Goal: Task Accomplishment & Management: Manage account settings

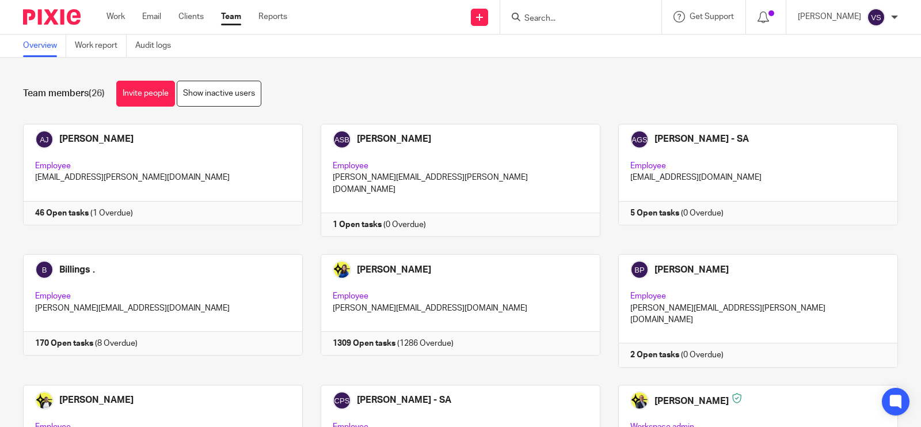
click at [551, 17] on input "Search" at bounding box center [575, 19] width 104 height 10
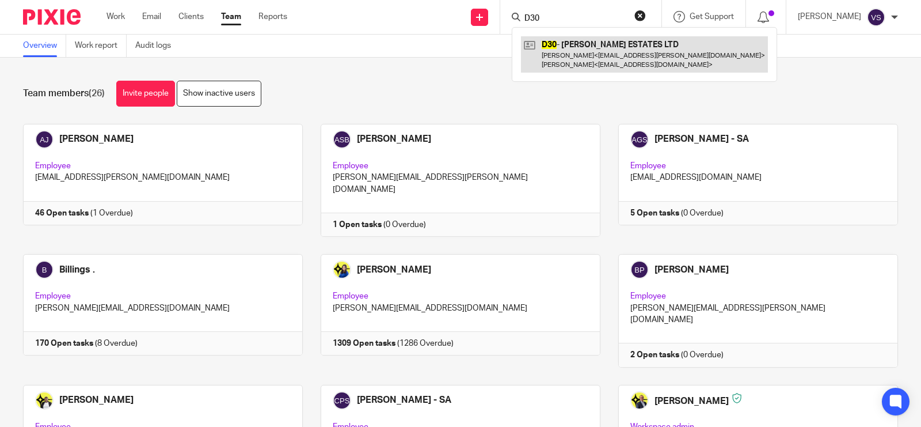
type input "D30"
click at [612, 54] on link at bounding box center [644, 54] width 247 height 36
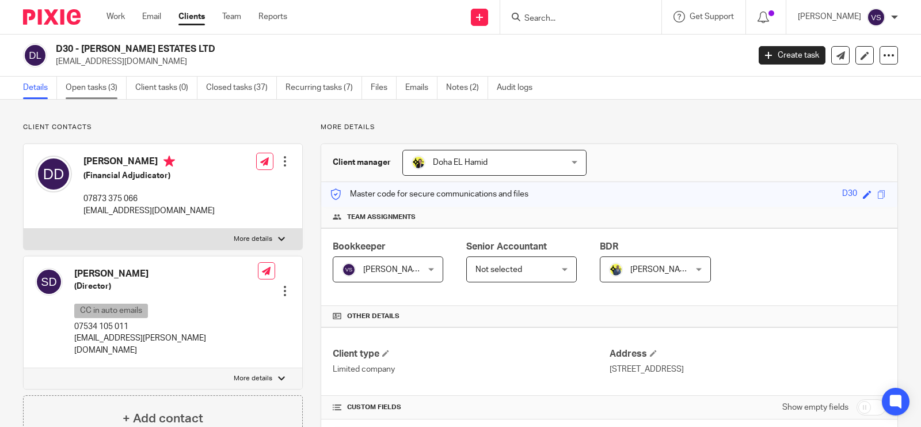
click at [98, 90] on link "Open tasks (3)" at bounding box center [96, 88] width 61 height 22
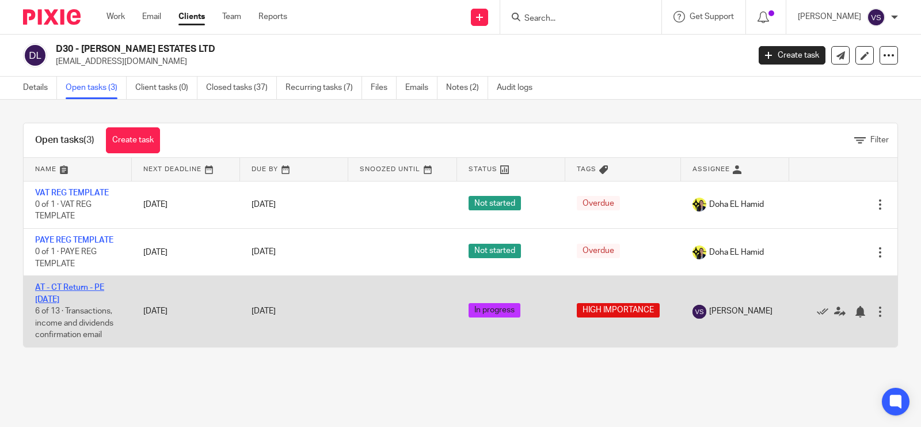
click at [79, 283] on link "AT - CT Return - PE 31-05-2025" at bounding box center [69, 293] width 69 height 20
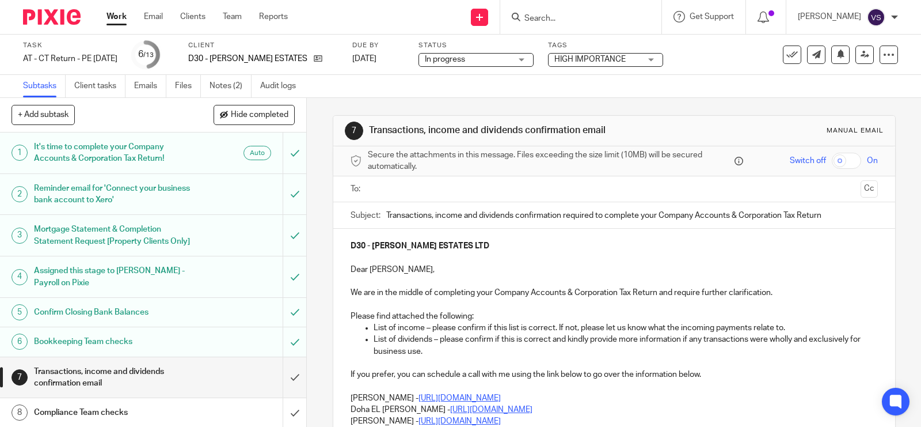
click at [375, 97] on div "Subtasks Client tasks Emails Files Notes (2) Audit logs" at bounding box center [460, 86] width 921 height 23
drag, startPoint x: 234, startPoint y: 58, endPoint x: 324, endPoint y: 58, distance: 90.4
click at [324, 58] on div "D30 - [PERSON_NAME] ESTATES LTD" at bounding box center [263, 59] width 150 height 12
copy div "D30 - [PERSON_NAME] ESTATES LTD"
click at [576, 27] on div at bounding box center [580, 17] width 161 height 34
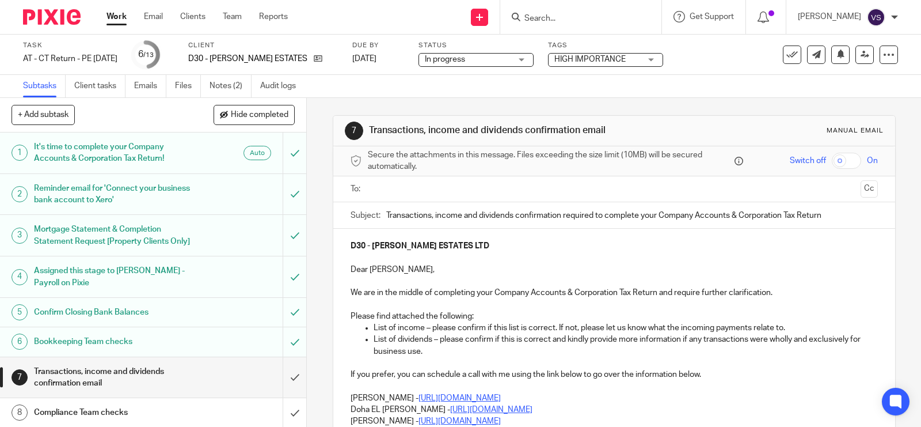
click at [569, 16] on input "Search" at bounding box center [575, 19] width 104 height 10
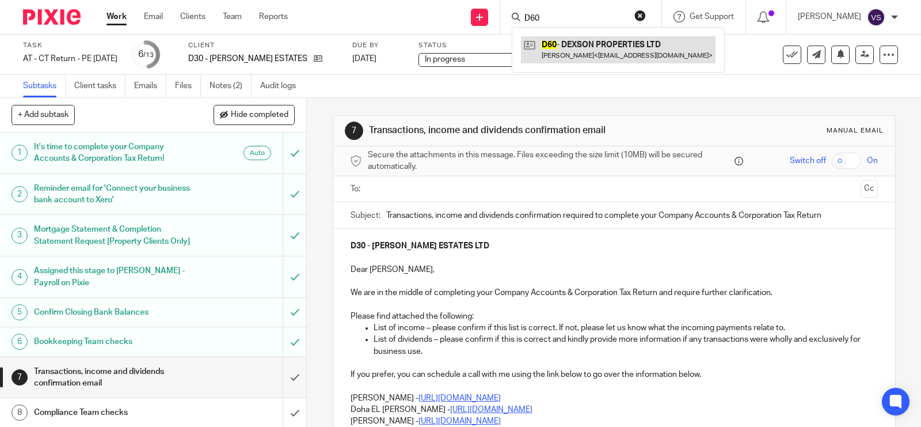
type input "D60"
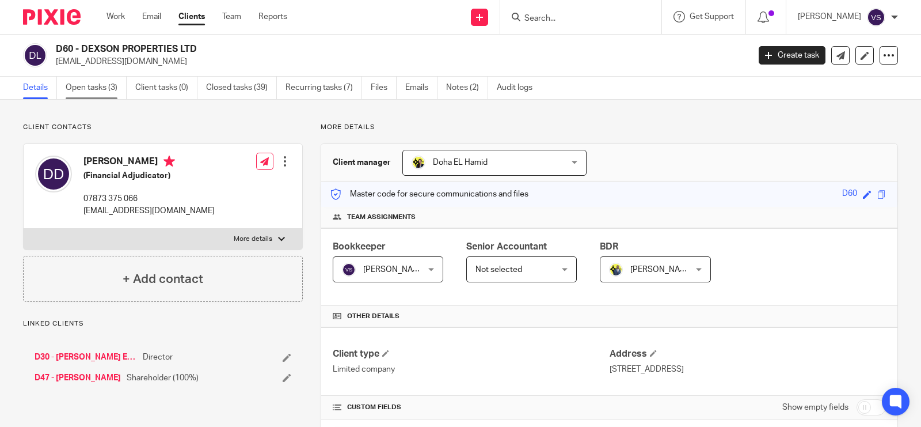
click at [96, 91] on link "Open tasks (3)" at bounding box center [96, 88] width 61 height 22
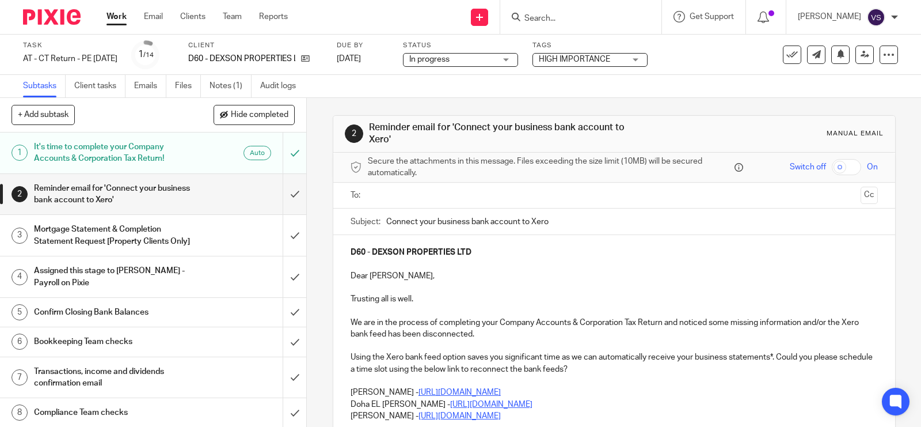
click at [580, 18] on input "Search" at bounding box center [575, 19] width 104 height 10
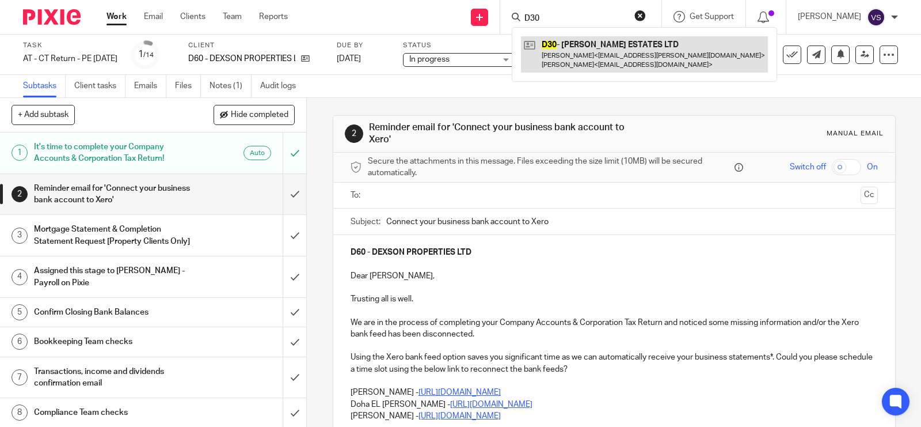
type input "D30"
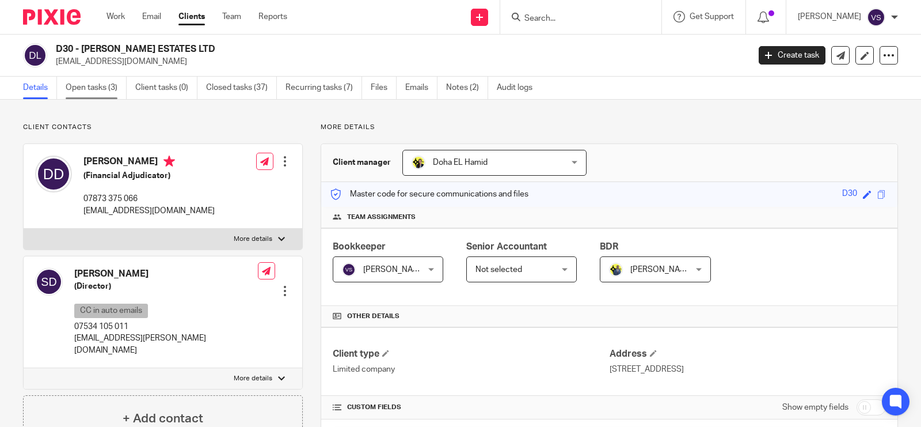
click at [109, 90] on link "Open tasks (3)" at bounding box center [96, 88] width 61 height 22
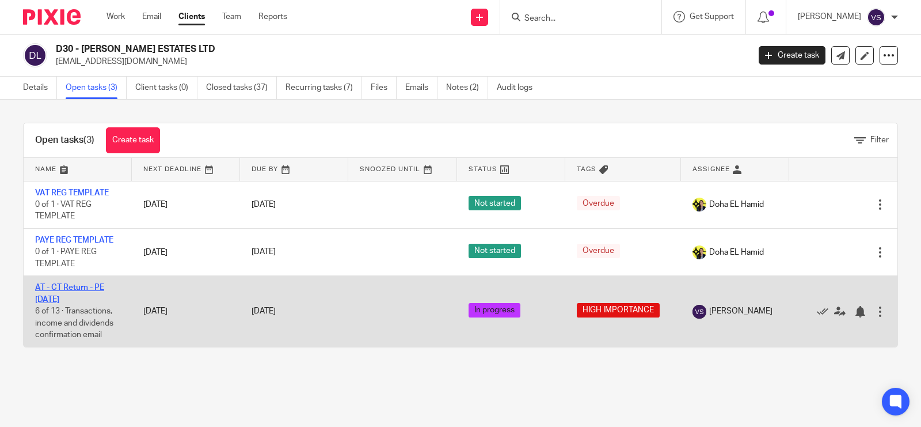
click at [67, 288] on link "AT - CT Return - PE 31-05-2025" at bounding box center [69, 293] width 69 height 20
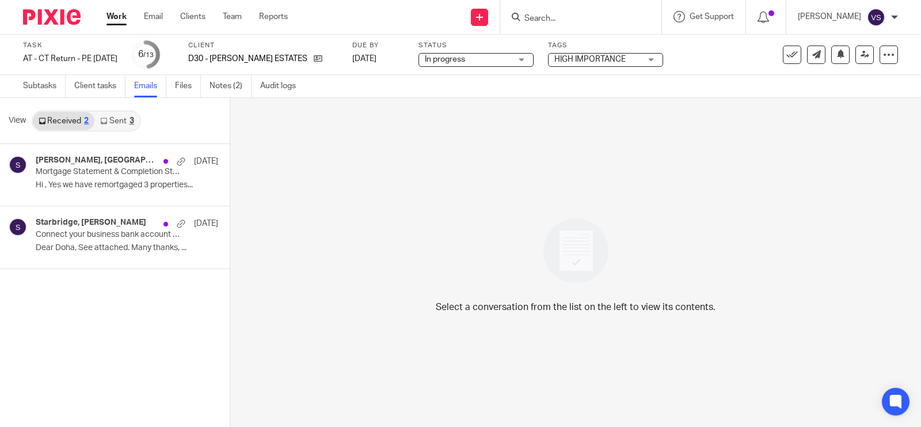
click at [119, 134] on div "View Received 2 Sent 3" at bounding box center [115, 121] width 230 height 46
click at [117, 124] on link "Sent 3" at bounding box center [116, 121] width 45 height 18
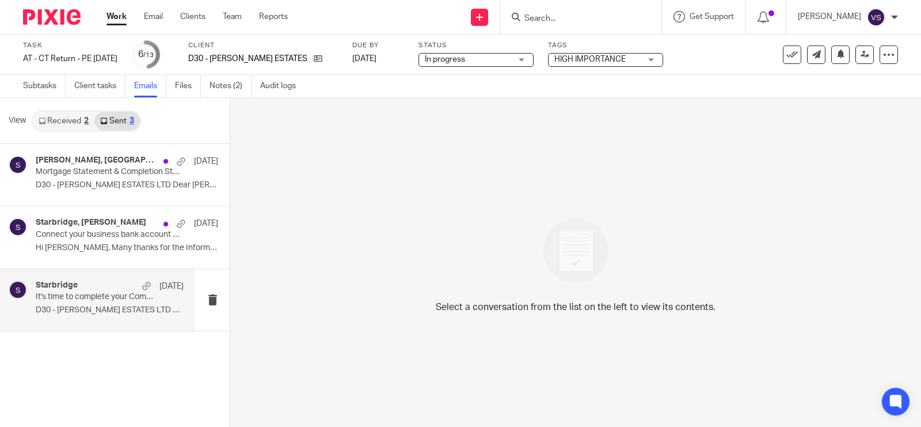
click at [116, 312] on p "D30 - DICKSON ESTATES LTD Dear Derick, ..." at bounding box center [110, 310] width 148 height 10
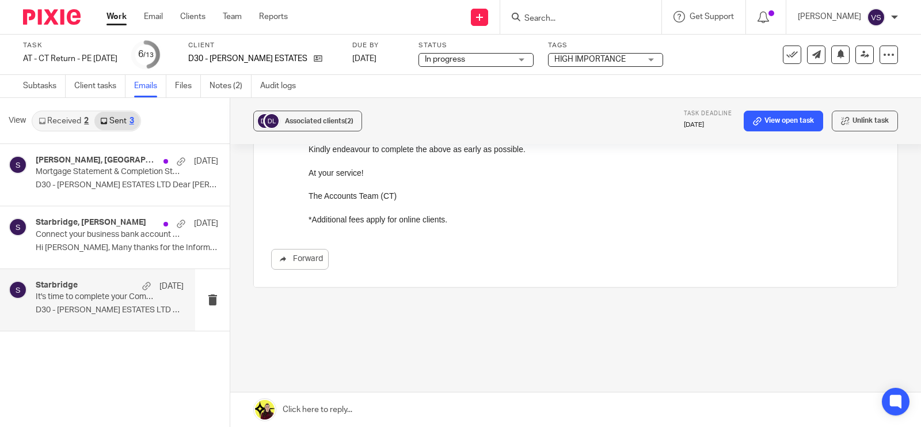
scroll to position [72, 0]
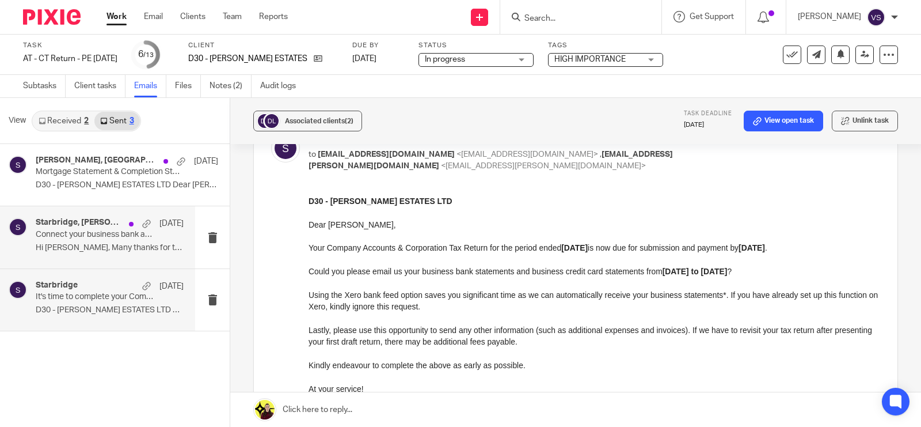
click at [61, 226] on h4 "Starbridge, Derick Dickson" at bounding box center [80, 223] width 88 height 10
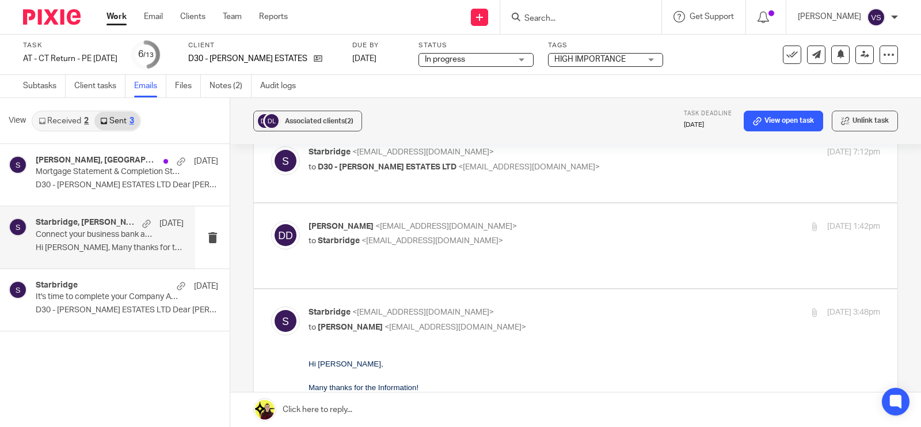
scroll to position [0, 0]
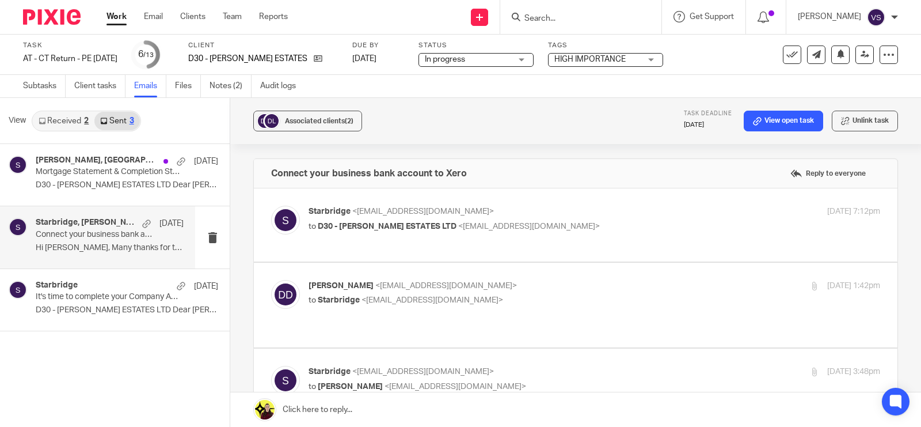
click at [599, 236] on div "Starbridge <info@starbridge.uk> to D30 - DICKSON ESTATES LTD <derick_dickson@ho…" at bounding box center [575, 225] width 609 height 39
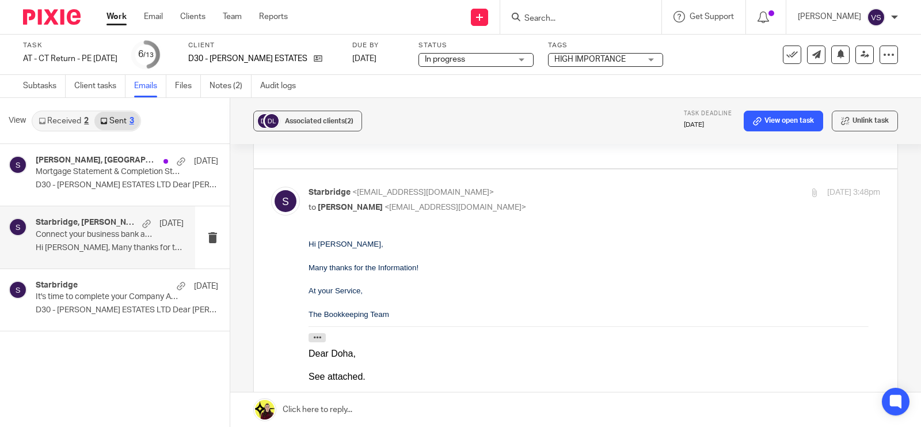
scroll to position [130, 0]
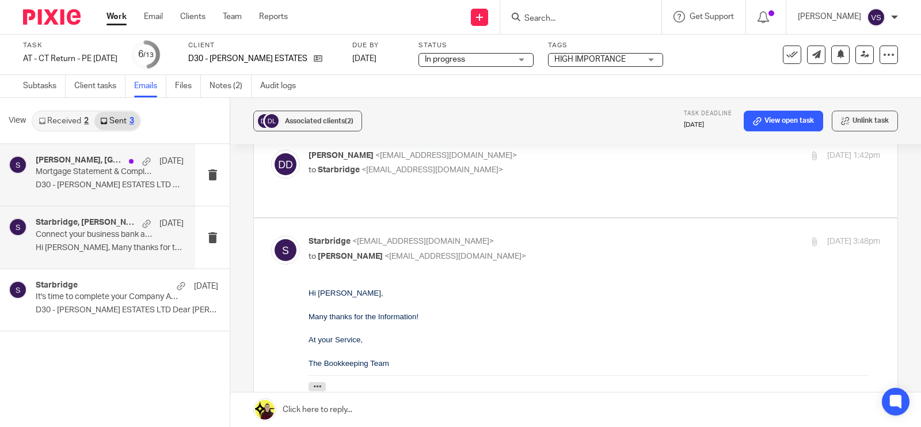
click at [96, 176] on p "Mortgage Statement & Completion Statement Request" at bounding box center [95, 172] width 119 height 10
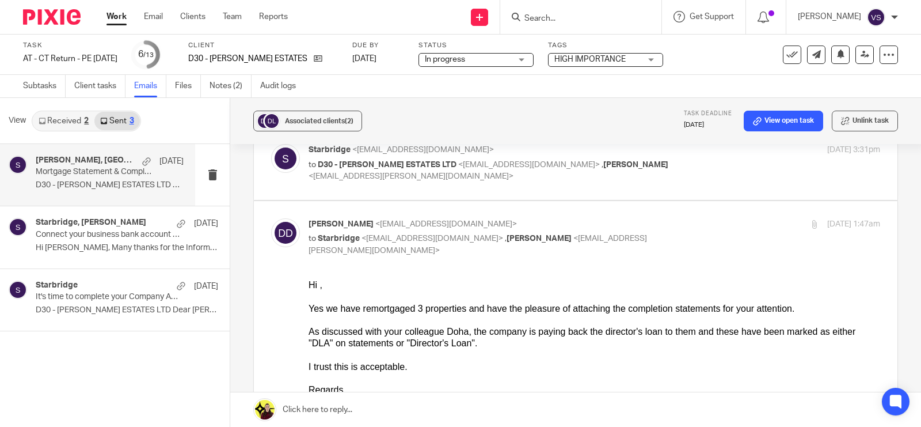
scroll to position [144, 0]
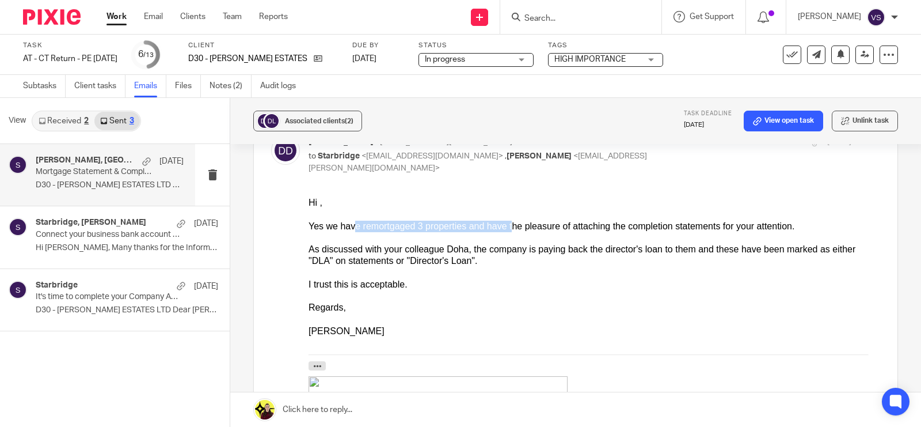
drag, startPoint x: 347, startPoint y: 224, endPoint x: 493, endPoint y: 223, distance: 145.7
click at [493, 223] on div "Yes we have remortgaged 3 properties and have the pleasure of attaching the com…" at bounding box center [595, 227] width 572 height 12
drag, startPoint x: 493, startPoint y: 223, endPoint x: 696, endPoint y: 229, distance: 202.8
click at [696, 229] on div "Yes we have remortgaged 3 properties and have the pleasure of attaching the com…" at bounding box center [595, 227] width 572 height 12
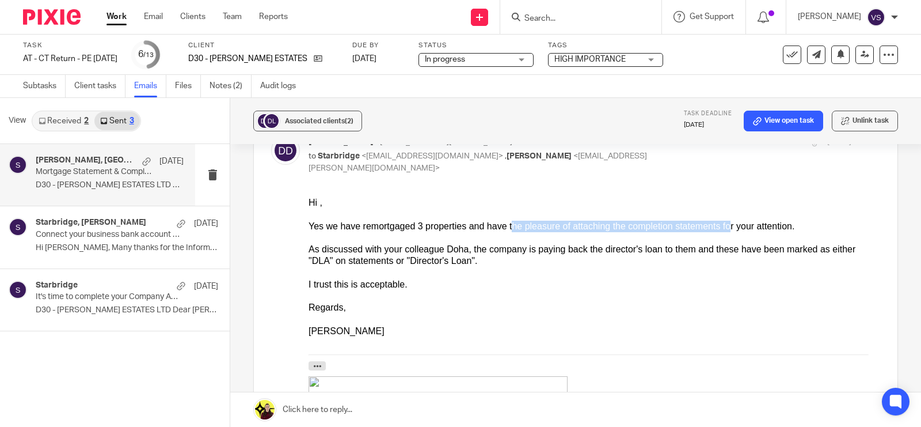
click at [696, 229] on div "Yes we have remortgaged 3 properties and have the pleasure of attaching the com…" at bounding box center [595, 227] width 572 height 12
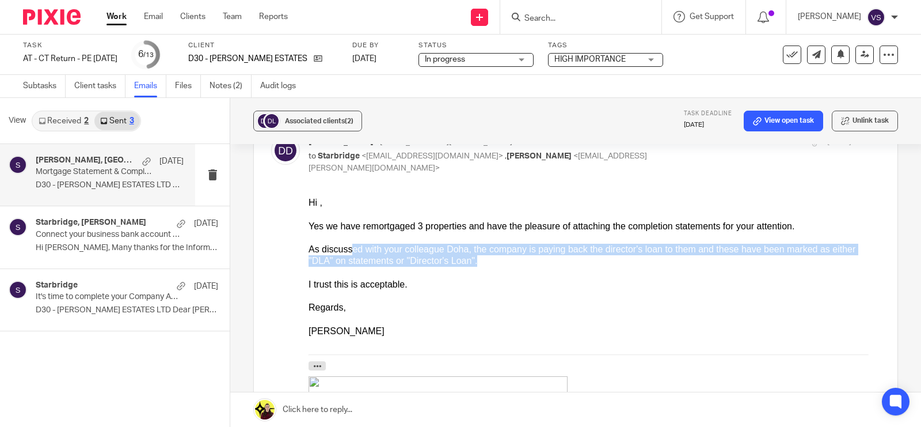
drag, startPoint x: 347, startPoint y: 246, endPoint x: 444, endPoint y: 263, distance: 98.2
click at [444, 263] on div "As discussed with your colleague Doha, the company is paying back the director'…" at bounding box center [595, 256] width 572 height 24
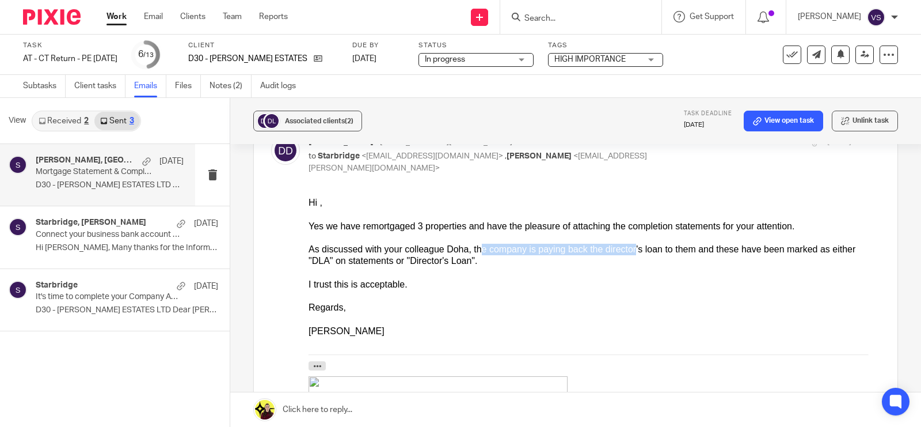
drag, startPoint x: 463, startPoint y: 248, endPoint x: 607, endPoint y: 250, distance: 144.0
click at [607, 250] on div "As discussed with your colleague Doha, the company is paying back the director'…" at bounding box center [595, 256] width 572 height 24
drag, startPoint x: 584, startPoint y: 246, endPoint x: 724, endPoint y: 246, distance: 139.9
click at [724, 246] on div "As discussed with your colleague Doha, the company is paying back the director'…" at bounding box center [595, 256] width 572 height 24
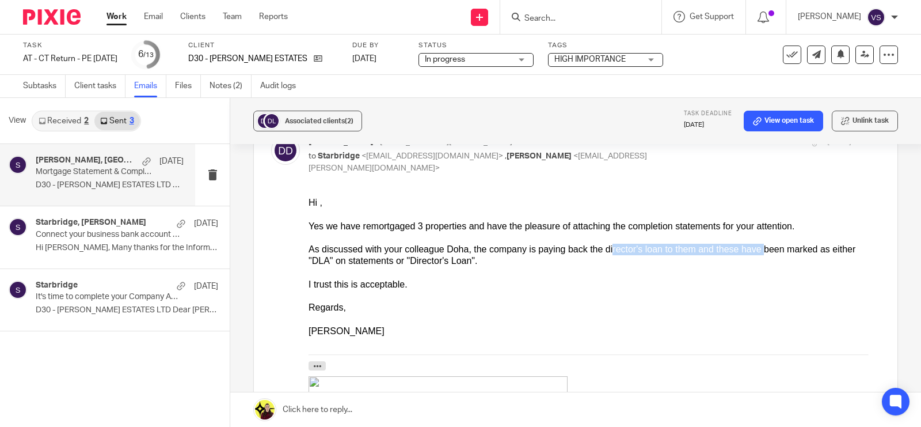
click at [724, 246] on div "As discussed with your colleague Doha, the company is paying back the director'…" at bounding box center [595, 256] width 572 height 24
drag, startPoint x: 686, startPoint y: 244, endPoint x: 832, endPoint y: 243, distance: 146.3
click at [832, 244] on div "As discussed with your colleague Doha, the company is paying back the director'…" at bounding box center [595, 256] width 572 height 24
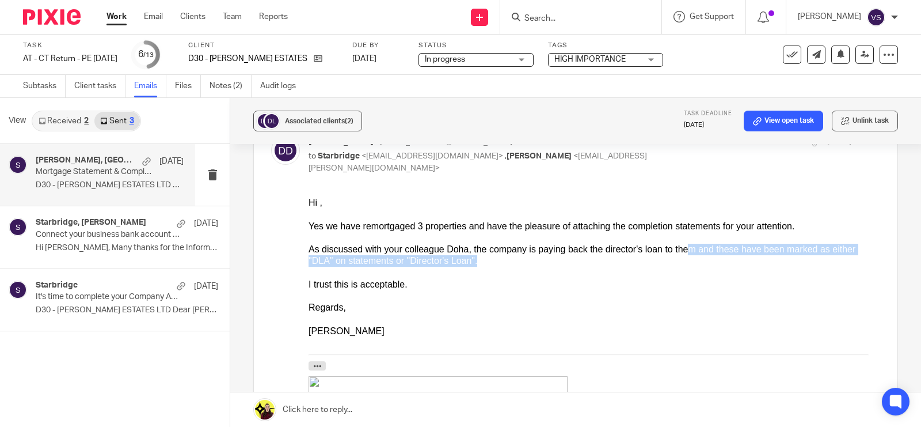
drag, startPoint x: 654, startPoint y: 254, endPoint x: 825, endPoint y: 256, distance: 171.6
click at [825, 256] on div "As discussed with your colleague Doha, the company is paying back the director'…" at bounding box center [595, 256] width 572 height 24
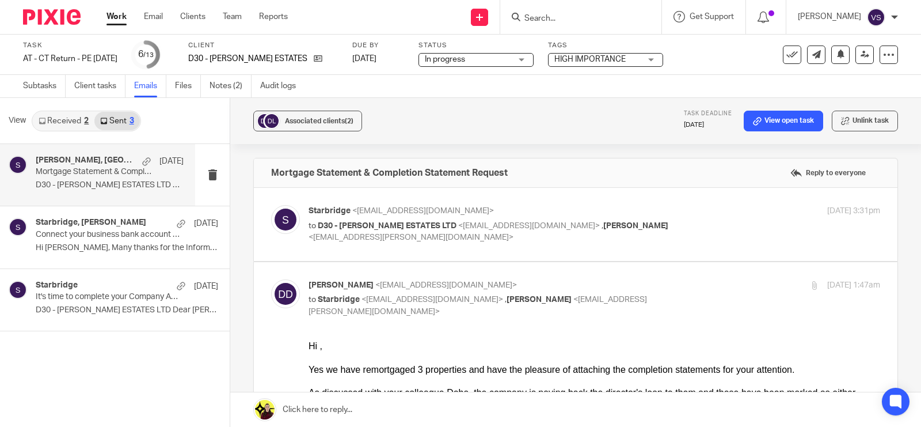
scroll to position [0, 0]
click at [613, 230] on p "to D30 - DICKSON ESTATES LTD <derick_dickson@hotmail.com> , Sharon Dickson <sha…" at bounding box center [499, 233] width 381 height 24
checkbox input "true"
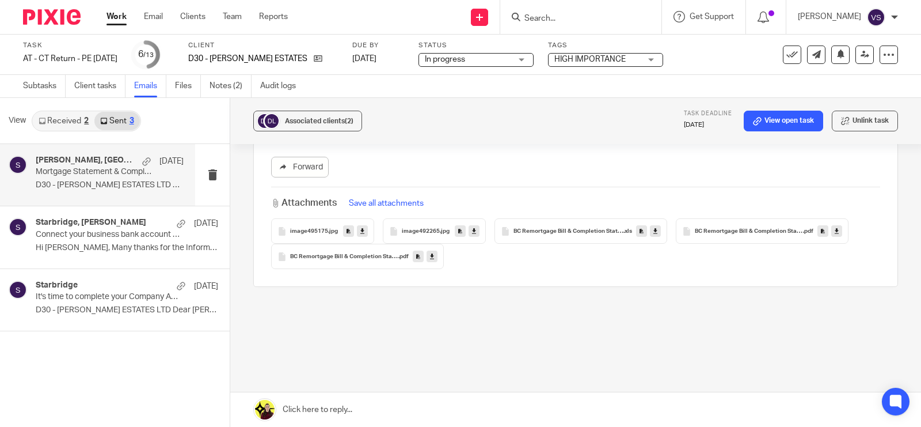
scroll to position [1085, 0]
click at [67, 123] on link "Received 2" at bounding box center [64, 121] width 62 height 18
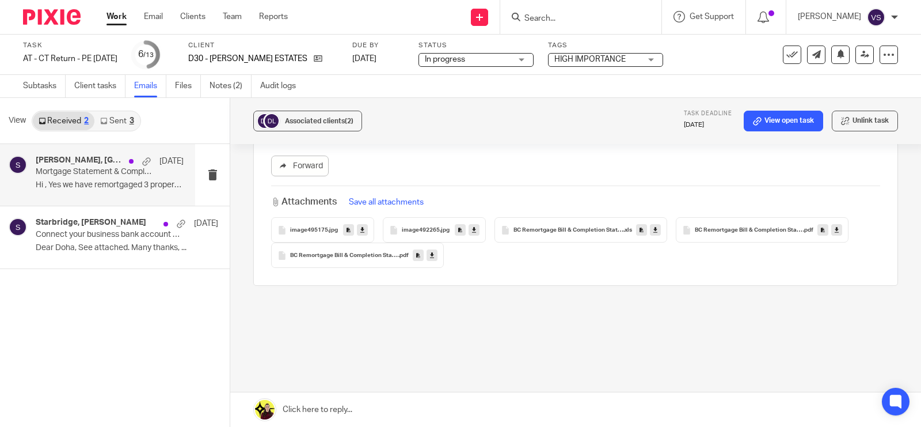
click at [82, 169] on p "Mortgage Statement & Completion Statement Request" at bounding box center [95, 172] width 119 height 10
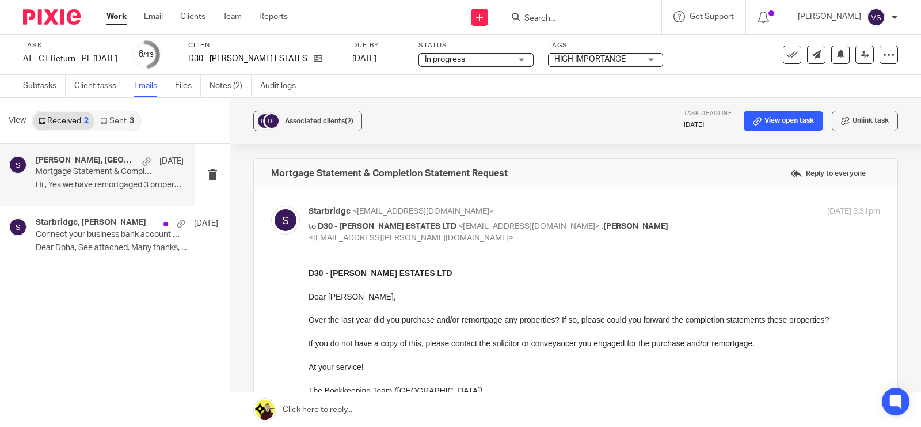
click at [116, 180] on p "Hi , Yes we have remortgaged 3 properties..." at bounding box center [110, 185] width 148 height 10
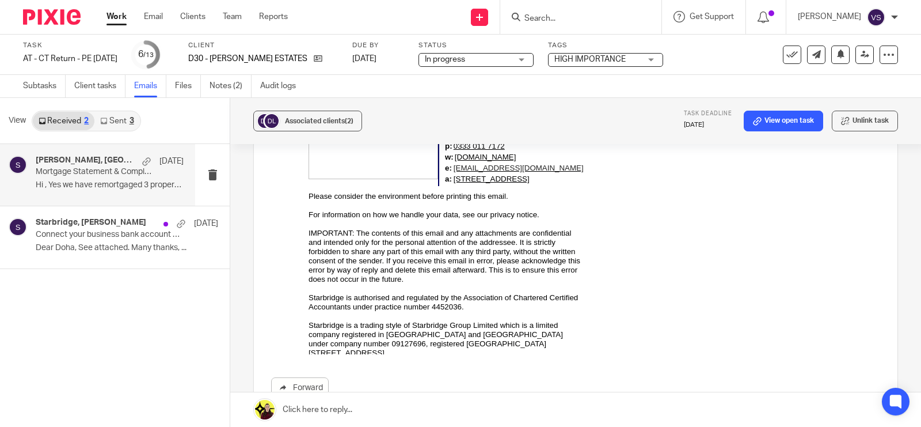
scroll to position [1085, 0]
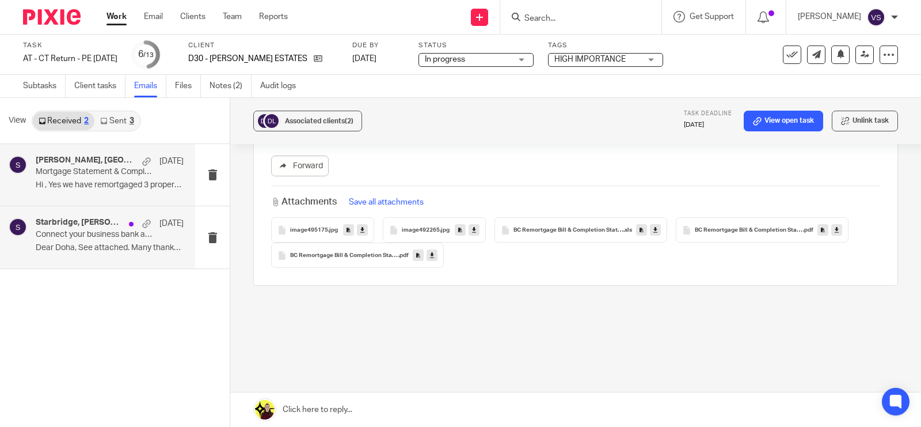
click at [92, 238] on p "Connect your business bank account to Xero" at bounding box center [95, 235] width 119 height 10
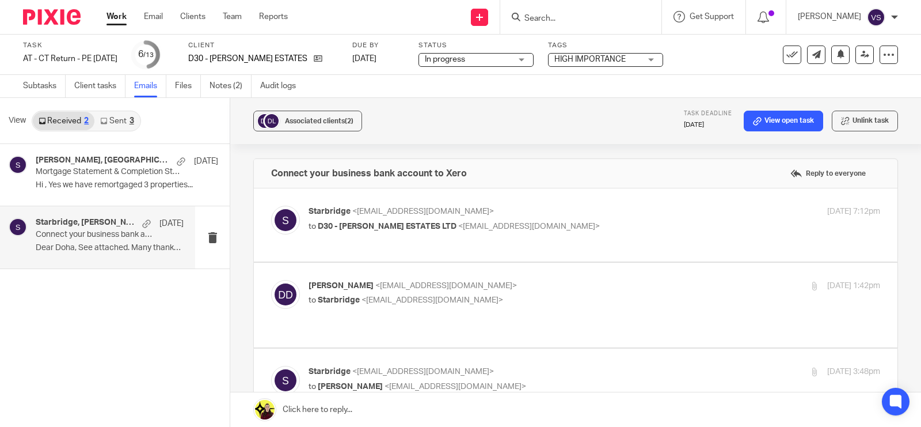
scroll to position [0, 0]
click at [681, 222] on div "Starbridge <info@starbridge.uk> to D30 - DICKSON ESTATES LTD <derick_dickson@ho…" at bounding box center [595, 220] width 572 height 29
checkbox input "true"
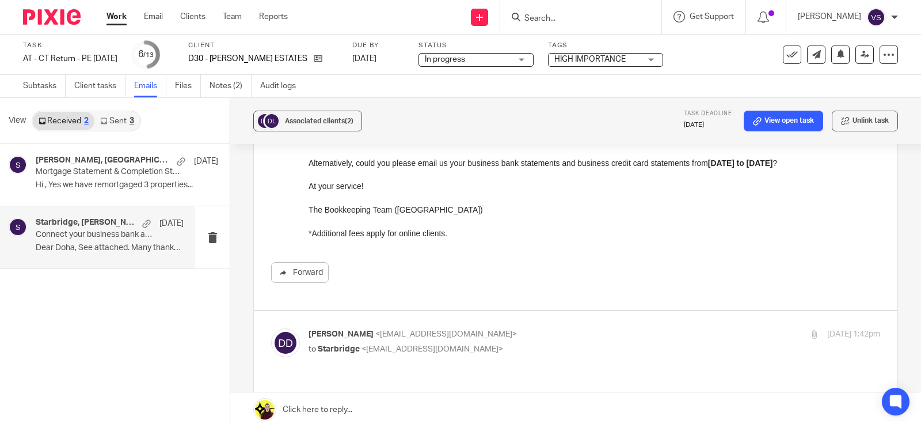
scroll to position [432, 0]
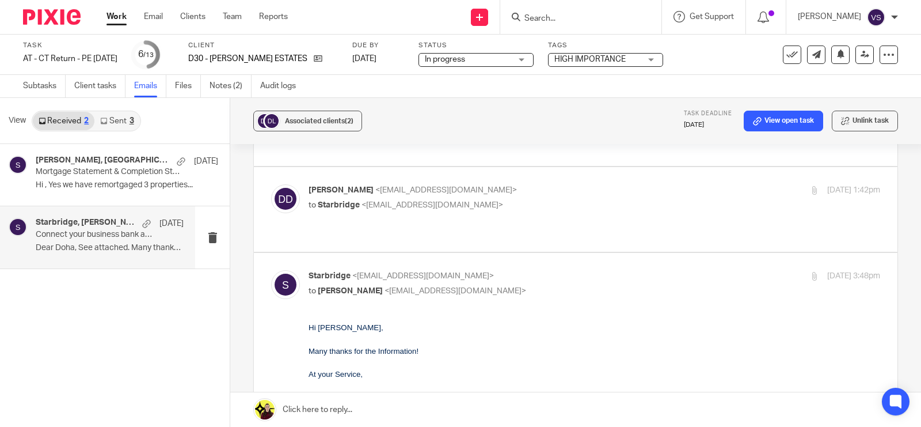
click at [681, 222] on div "Derick Dickson <derick_dickson@hotmail.com> to Starbridge <info@starbridge.uk> …" at bounding box center [575, 209] width 609 height 50
click at [624, 204] on p "to Starbridge <info@starbridge.uk>" at bounding box center [499, 205] width 381 height 12
checkbox input "true"
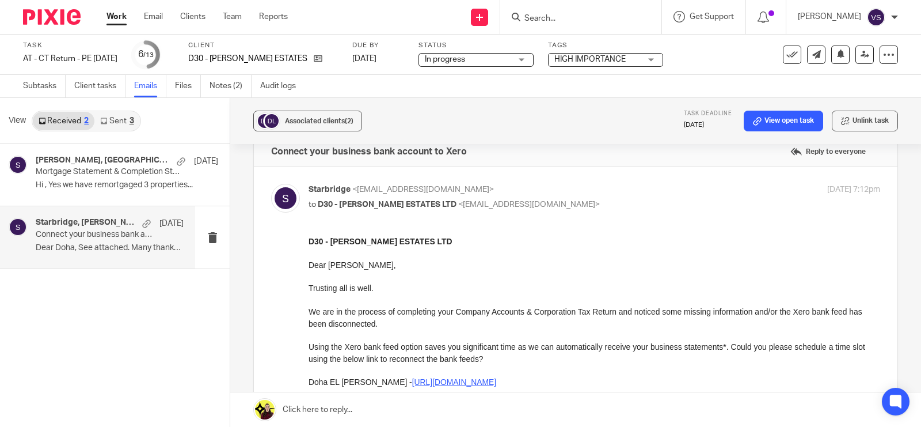
scroll to position [0, 0]
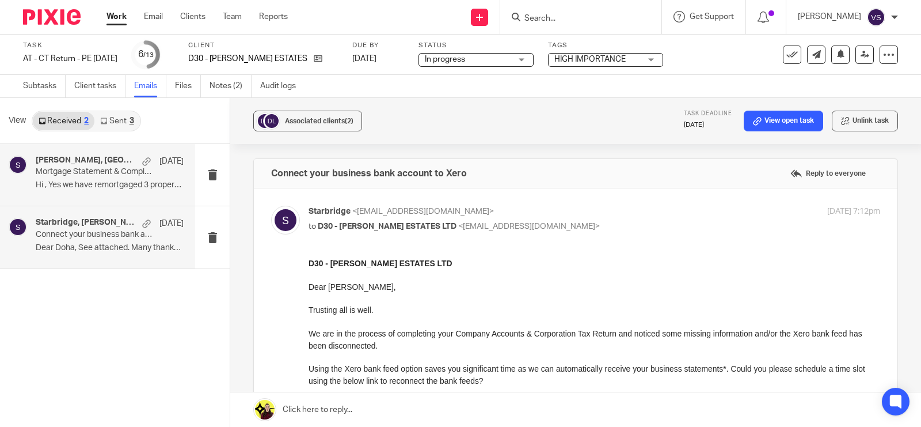
click at [62, 159] on h4 "Derick Dickson, Starbridge" at bounding box center [86, 160] width 101 height 10
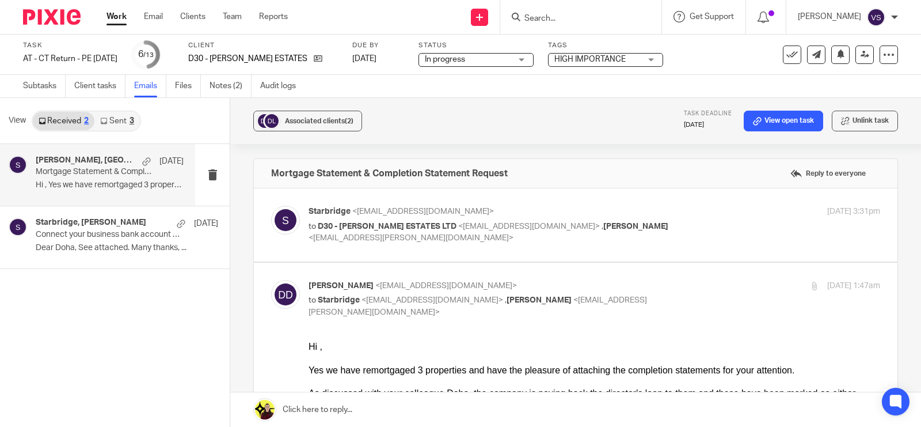
click at [665, 223] on p "to D30 - DICKSON ESTATES LTD <derick_dickson@hotmail.com> , Sharon Dickson <sha…" at bounding box center [499, 233] width 381 height 24
checkbox input "true"
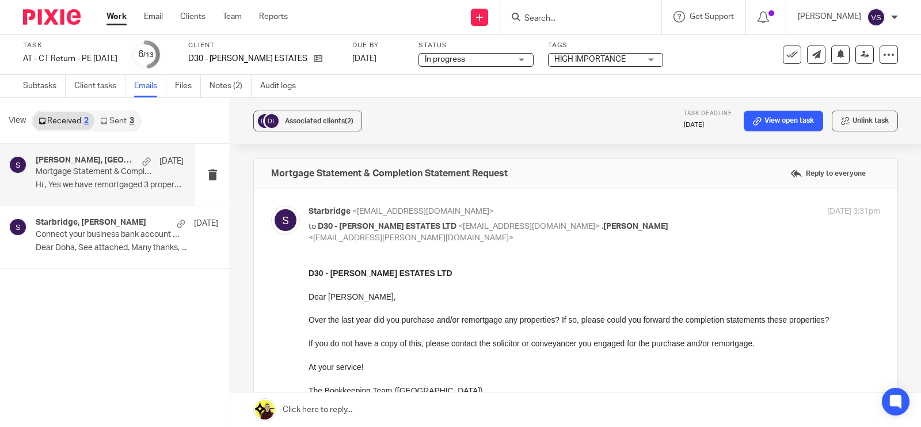
click at [573, 20] on input "Search" at bounding box center [575, 19] width 104 height 10
type input "D60"
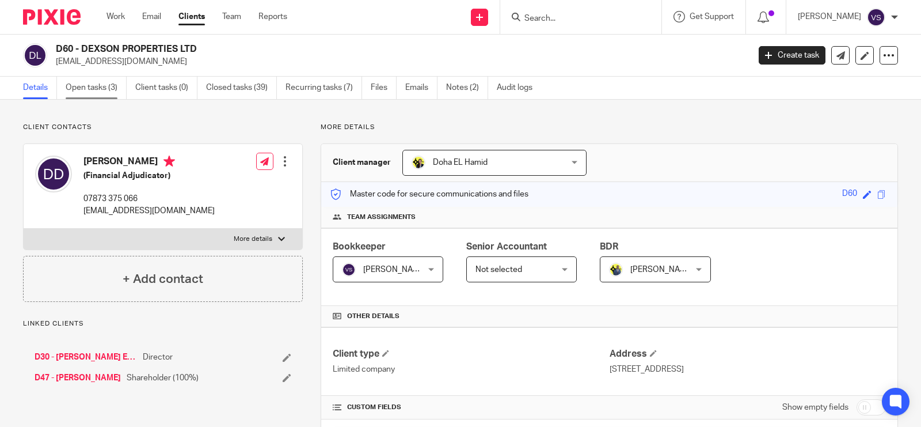
click at [105, 91] on link "Open tasks (3)" at bounding box center [96, 88] width 61 height 22
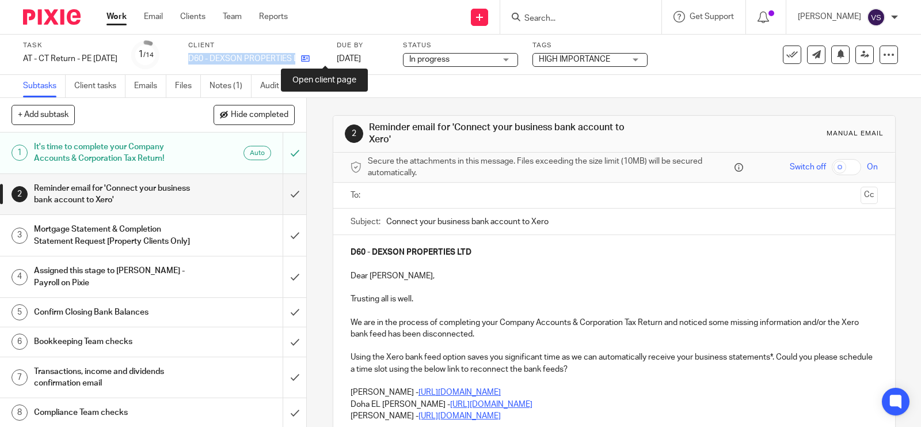
drag, startPoint x: 208, startPoint y: 55, endPoint x: 328, endPoint y: 56, distance: 119.8
click at [322, 56] on div "D60 - DEXSON PROPERTIES LTD" at bounding box center [255, 59] width 134 height 12
copy div "D60 - DEXSON PROPERTIES LTD"
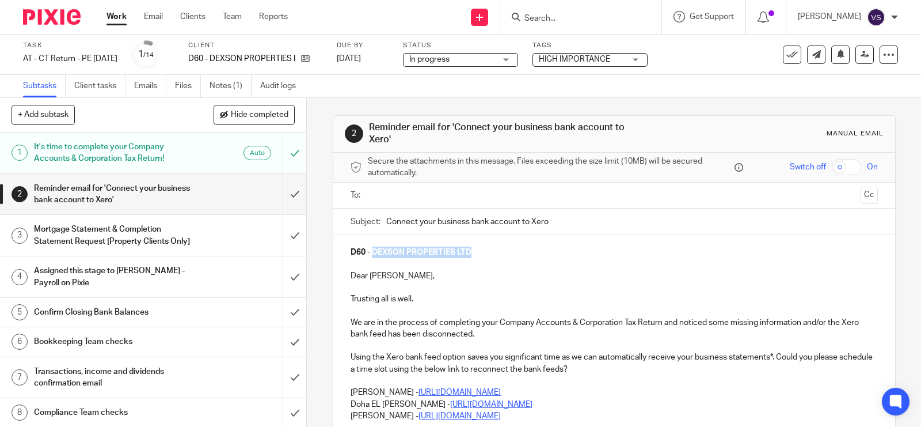
drag, startPoint x: 369, startPoint y: 251, endPoint x: 481, endPoint y: 251, distance: 112.9
click at [481, 251] on p "D60 - DEXSON PROPERTIES LTD" at bounding box center [614, 252] width 527 height 12
copy strong "DEXSON PROPERTIES LTD"
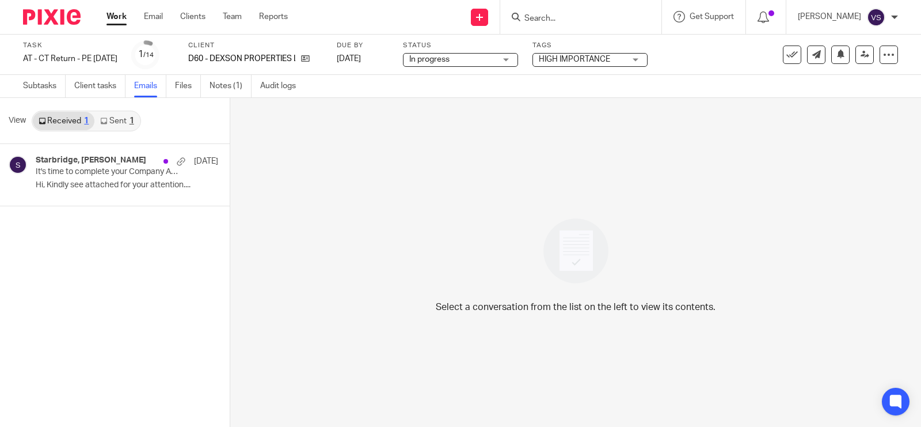
click at [104, 127] on link "Sent 1" at bounding box center [116, 121] width 45 height 18
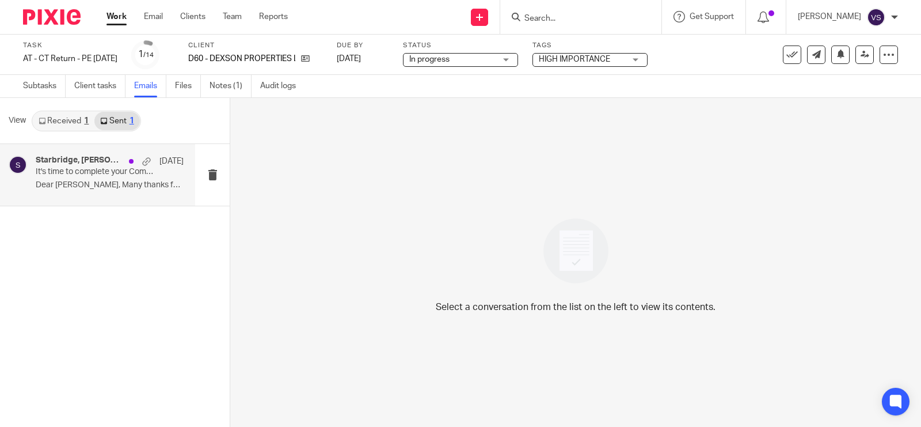
click at [110, 173] on p "It's time to complete your Company Accounts & Corporation Tax Return!" at bounding box center [95, 172] width 119 height 10
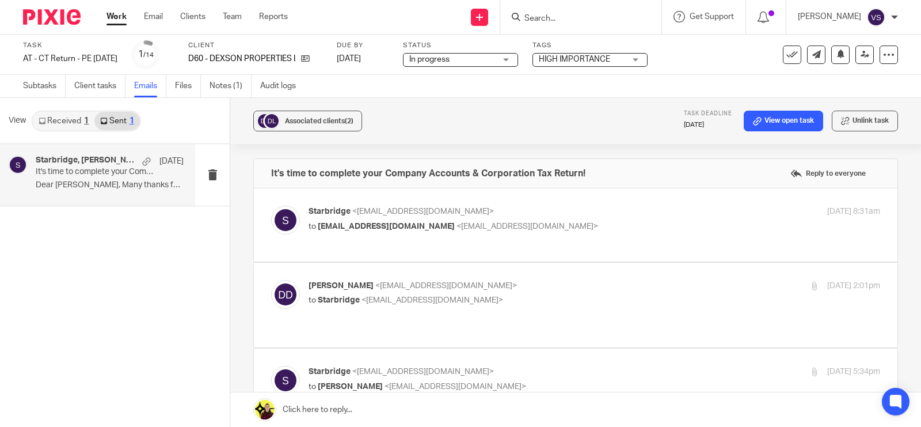
click at [586, 233] on div "Starbridge <[EMAIL_ADDRESS][DOMAIN_NAME]> to [EMAIL_ADDRESS][DOMAIN_NAME] <[EMA…" at bounding box center [595, 220] width 572 height 29
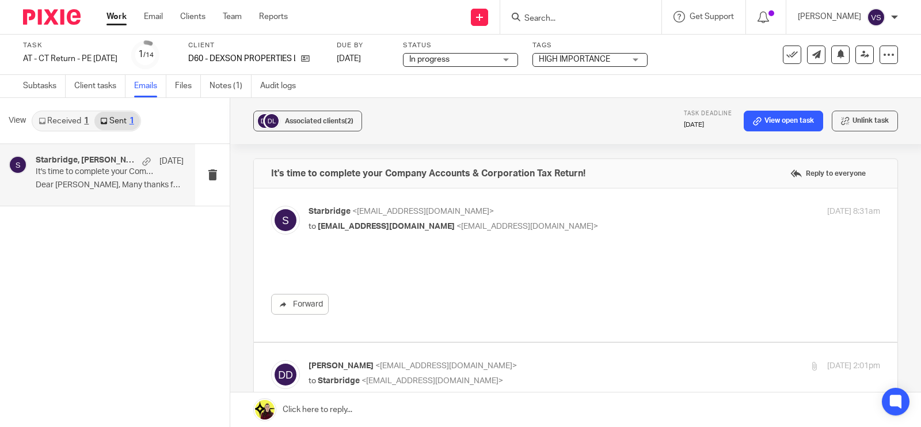
click at [588, 206] on p "Starbridge <info@starbridge.uk>" at bounding box center [499, 212] width 381 height 12
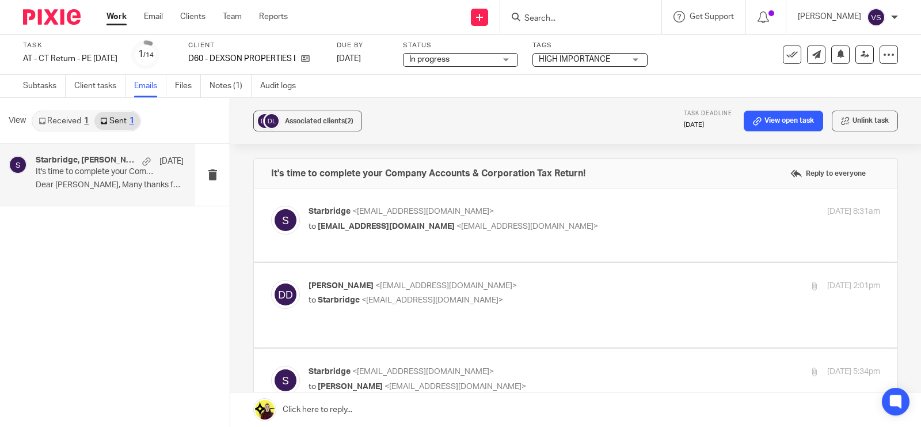
click at [588, 206] on p "Starbridge <info@starbridge.uk>" at bounding box center [499, 212] width 381 height 12
checkbox input "true"
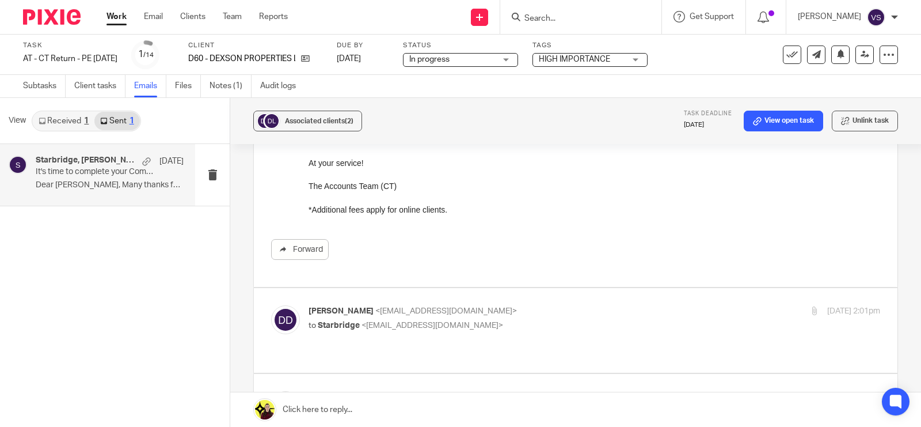
scroll to position [360, 0]
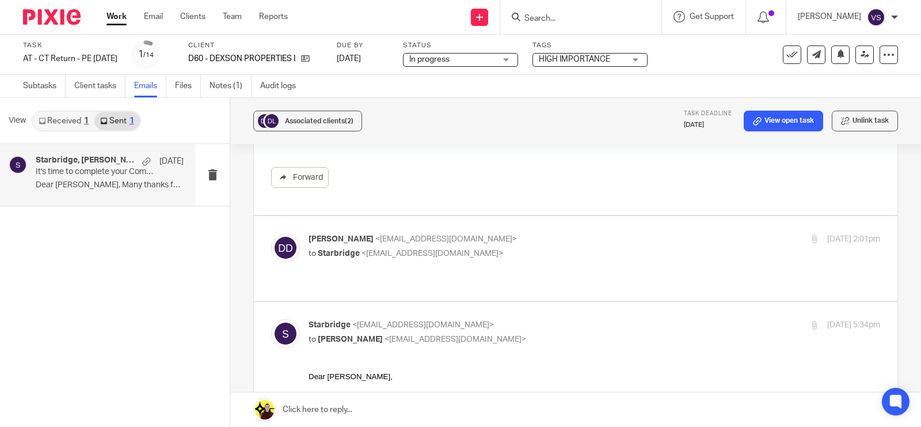
click at [593, 228] on label at bounding box center [576, 258] width 644 height 85
click at [271, 233] on input "checkbox" at bounding box center [271, 233] width 1 height 1
checkbox input "true"
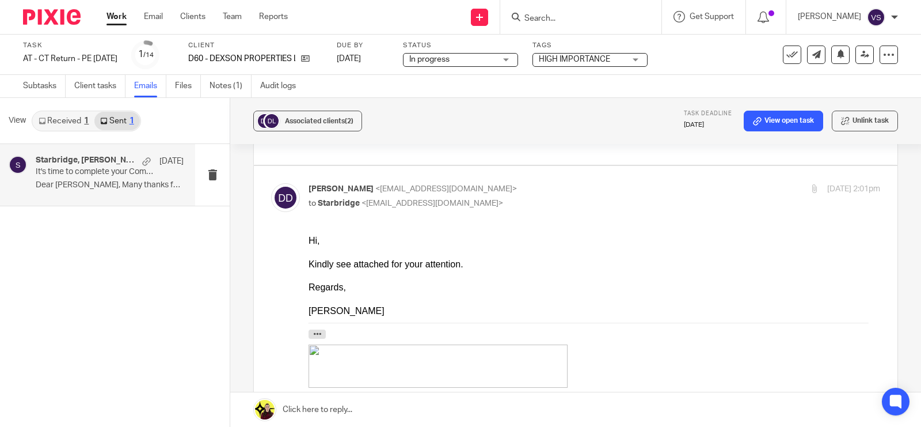
scroll to position [432, 0]
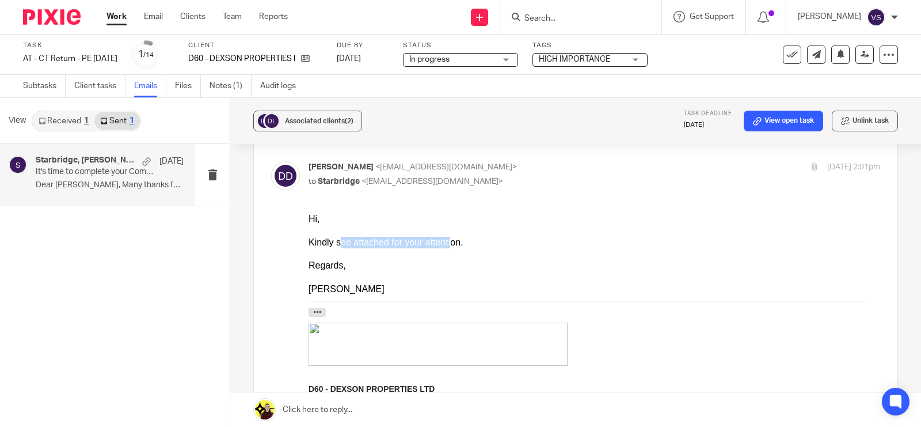
drag, startPoint x: 336, startPoint y: 241, endPoint x: 441, endPoint y: 246, distance: 105.5
click at [441, 246] on div "Kindly see attached for your attention." at bounding box center [595, 242] width 572 height 12
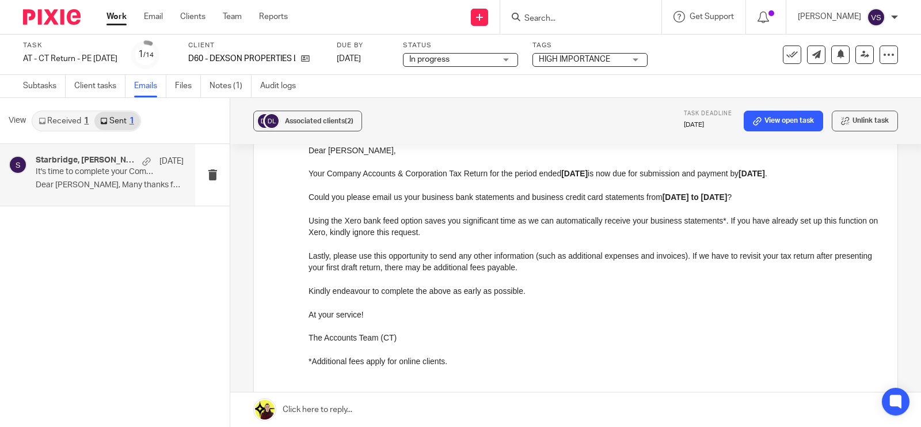
scroll to position [1799, 0]
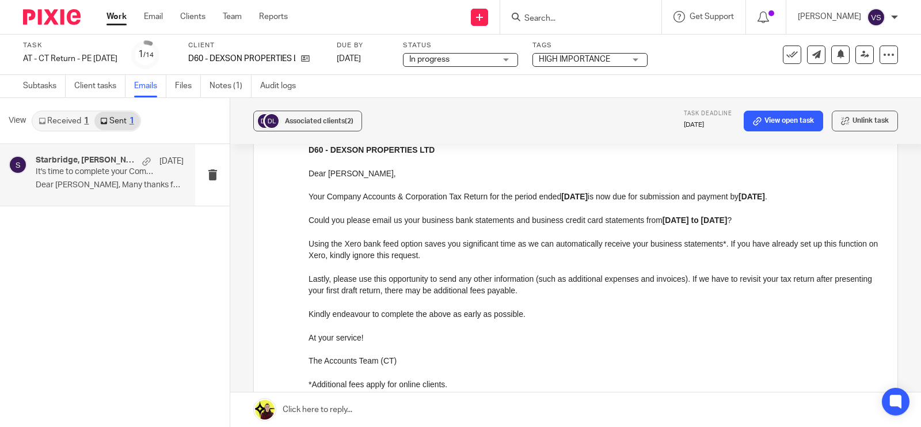
click at [78, 168] on p "It's time to complete your Company Accounts & Corporation Tax Return!" at bounding box center [95, 172] width 119 height 10
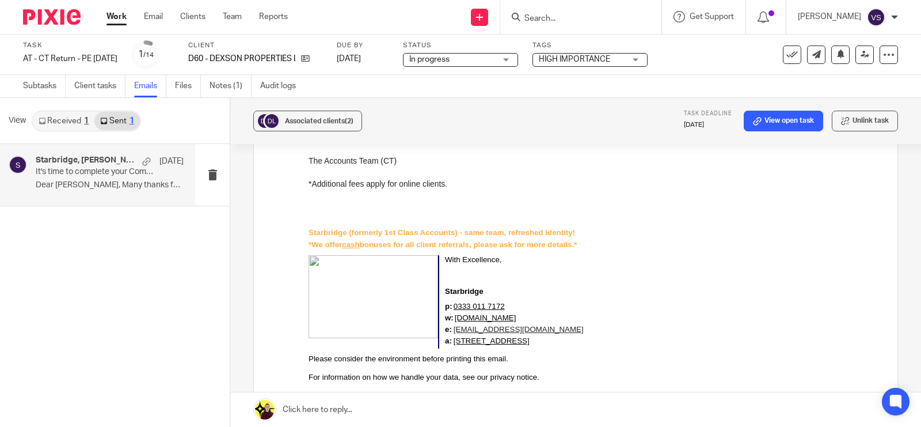
scroll to position [732, 0]
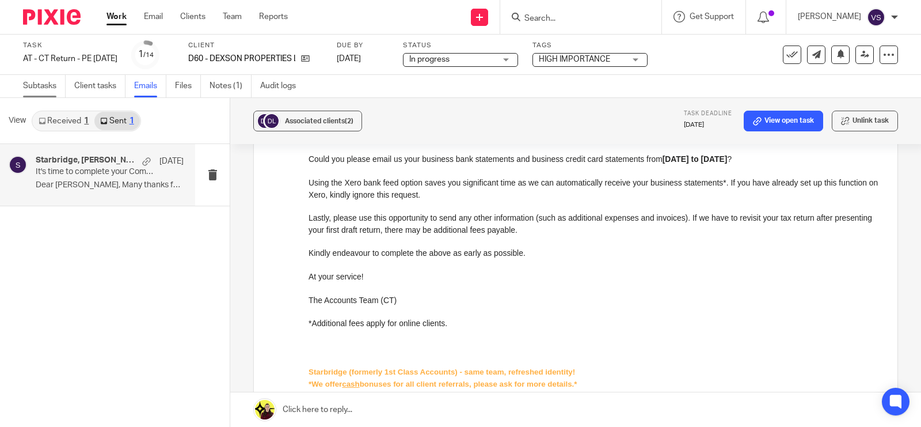
click at [42, 84] on link "Subtasks" at bounding box center [44, 86] width 43 height 22
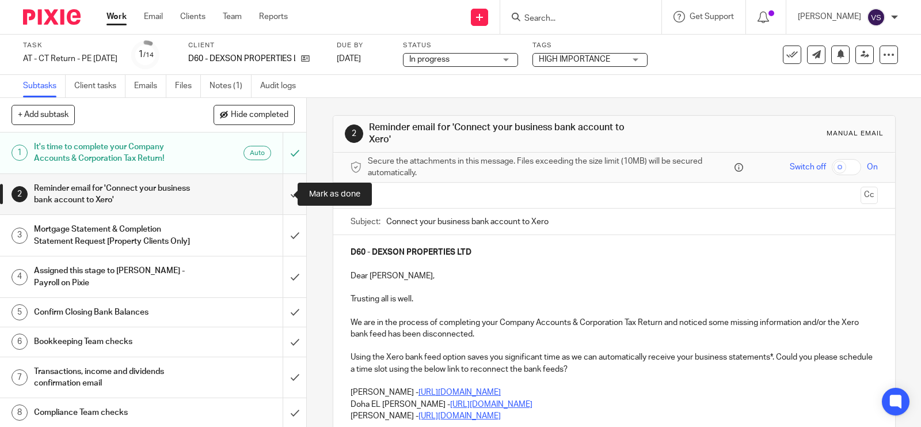
click at [277, 193] on input "submit" at bounding box center [153, 194] width 306 height 41
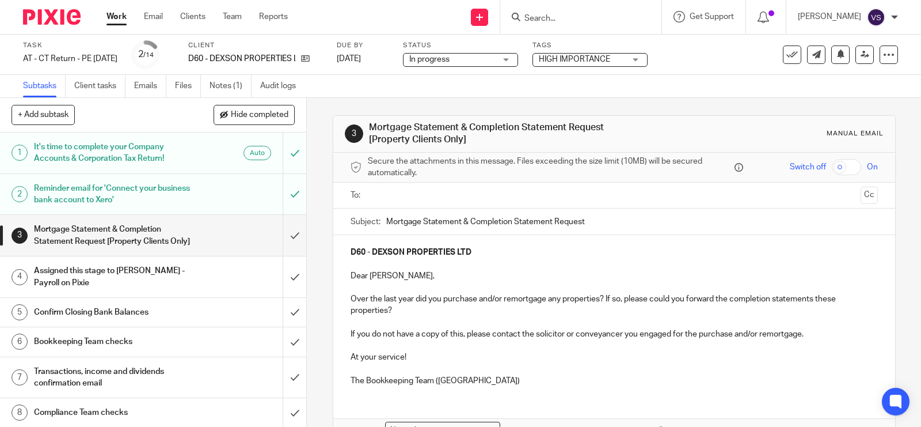
click at [441, 197] on input "text" at bounding box center [614, 195] width 484 height 13
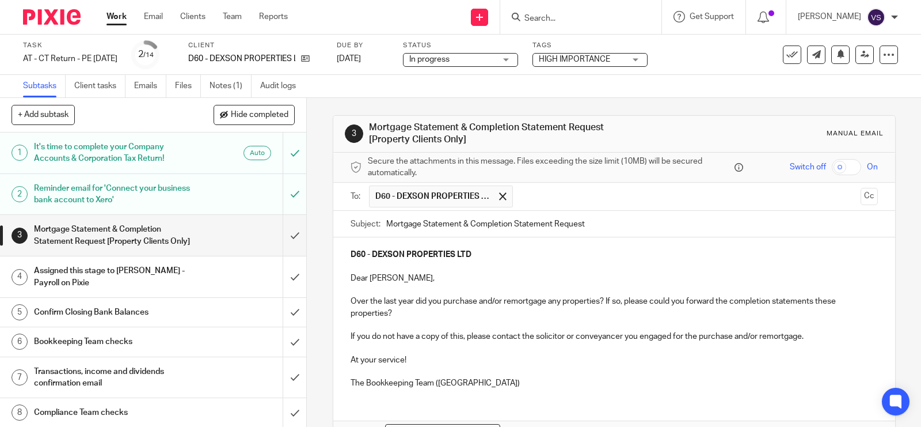
scroll to position [72, 0]
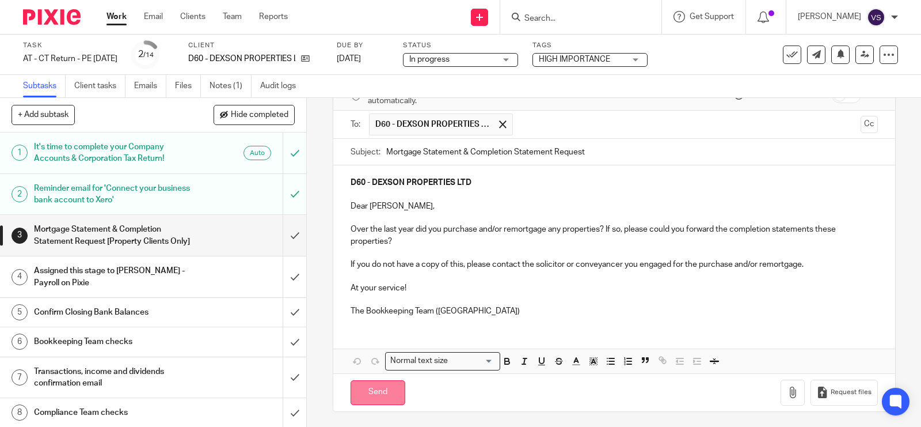
click at [373, 393] on input "Send" at bounding box center [378, 392] width 55 height 25
type input "Sent"
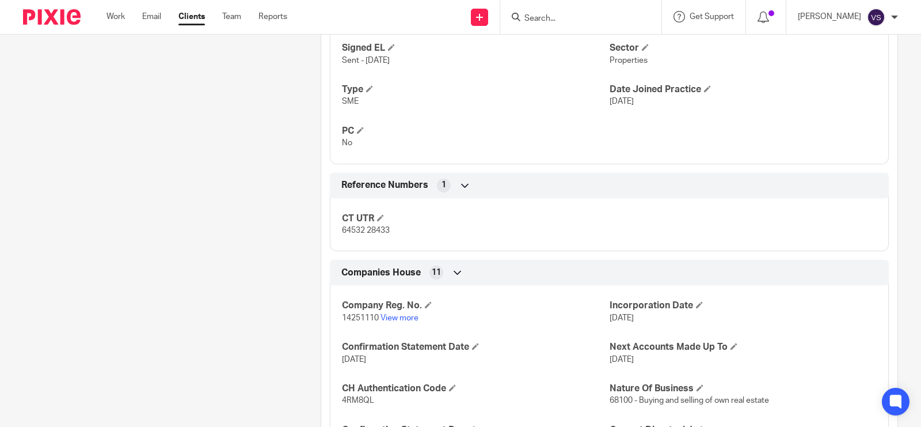
scroll to position [864, 0]
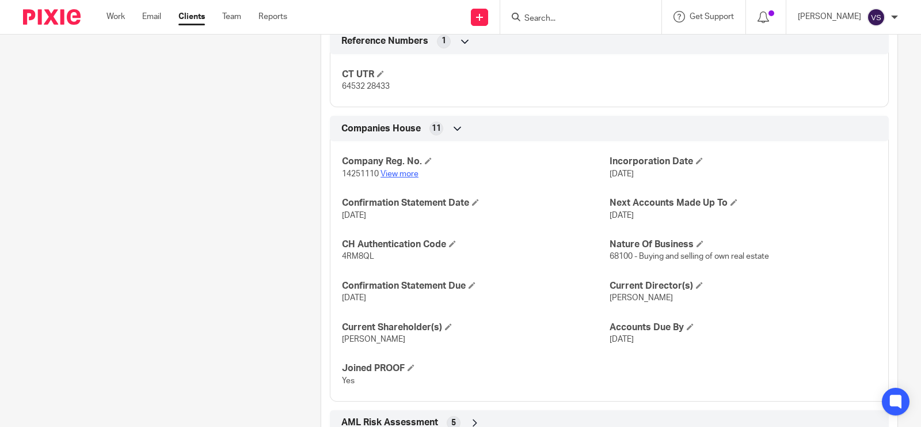
click at [393, 174] on link "View more" at bounding box center [400, 174] width 38 height 8
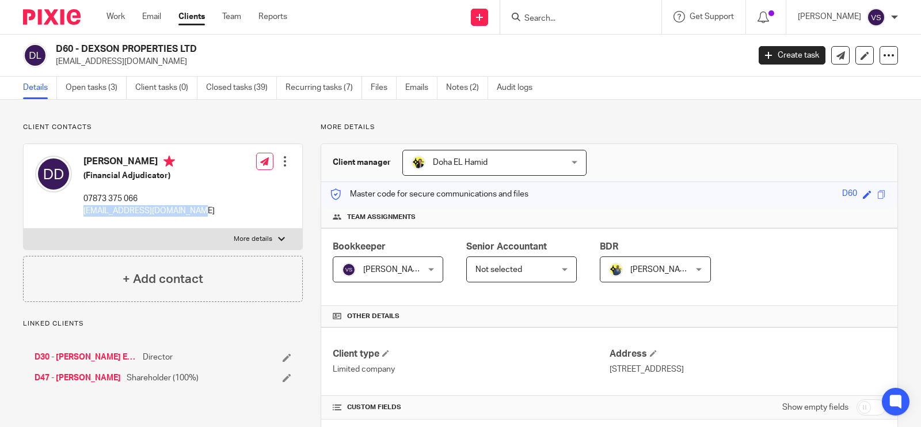
drag, startPoint x: 82, startPoint y: 210, endPoint x: 208, endPoint y: 211, distance: 126.7
click at [208, 211] on div "[PERSON_NAME] (Financial Adjudicator) 07873 375 066 [EMAIL_ADDRESS][DOMAIN_NAME…" at bounding box center [163, 186] width 279 height 85
copy p "[EMAIL_ADDRESS][DOMAIN_NAME]"
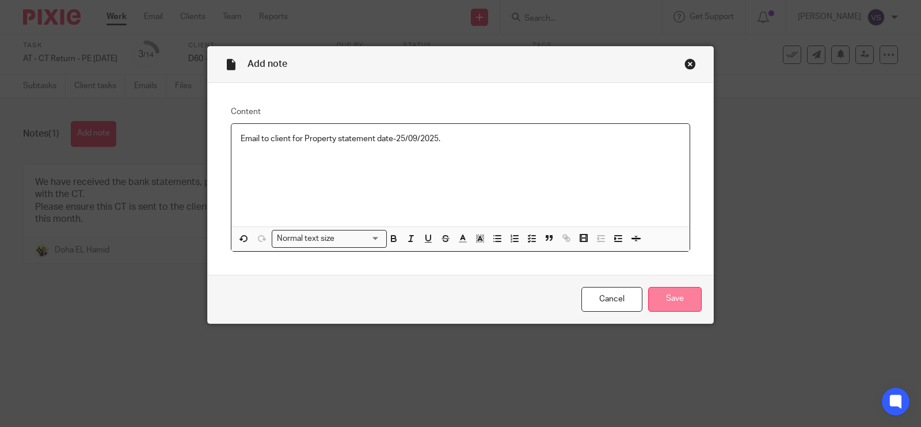
click at [678, 291] on input "Save" at bounding box center [675, 299] width 54 height 25
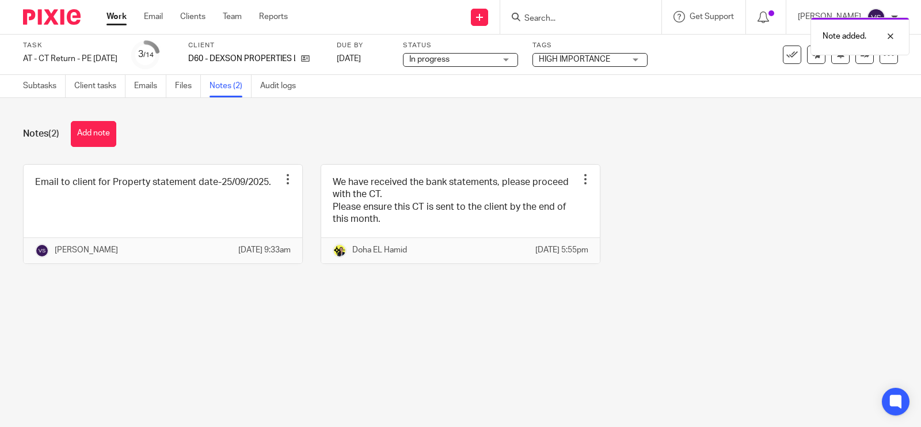
click at [492, 60] on span "In progress" at bounding box center [452, 60] width 86 height 12
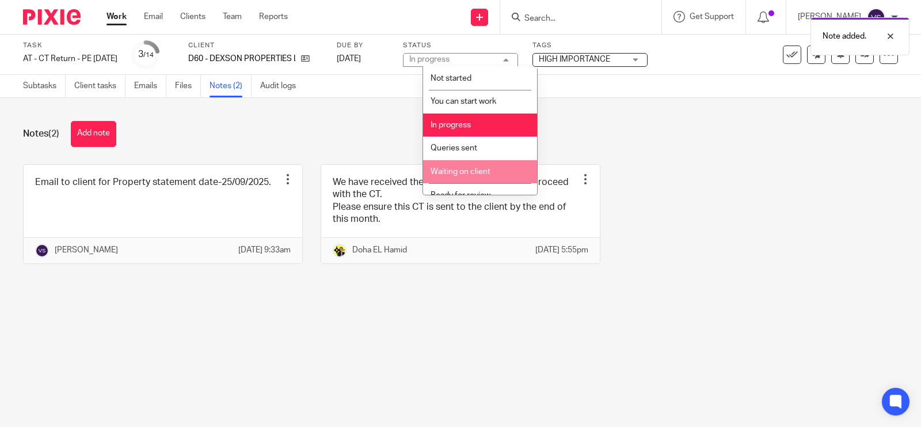
click at [492, 165] on li "Waiting on client" at bounding box center [480, 172] width 114 height 24
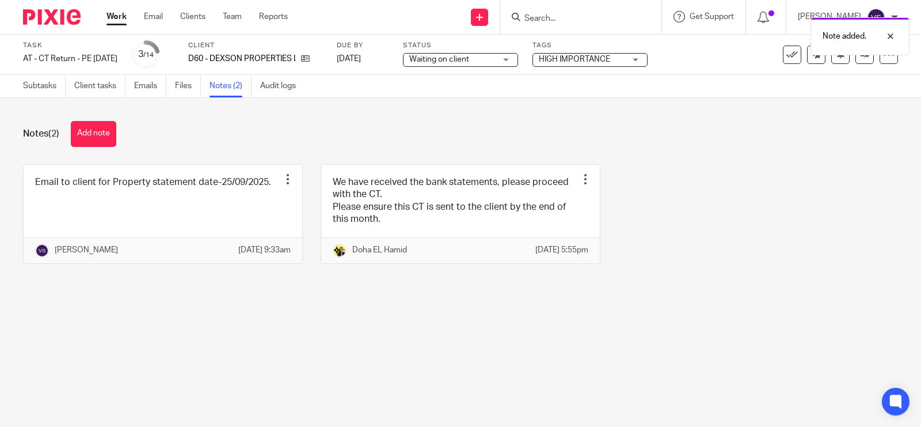
click at [617, 135] on div "Notes (2) Add note" at bounding box center [460, 134] width 875 height 26
